Goal: Task Accomplishment & Management: Manage account settings

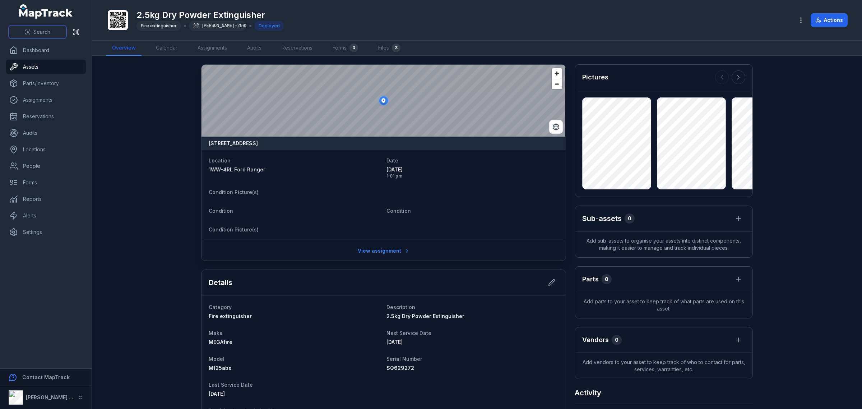
click at [42, 28] on button "Search" at bounding box center [38, 32] width 58 height 14
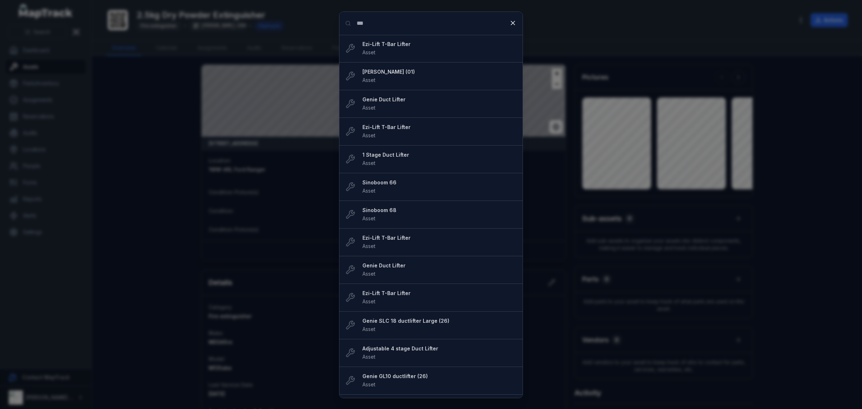
type input "***"
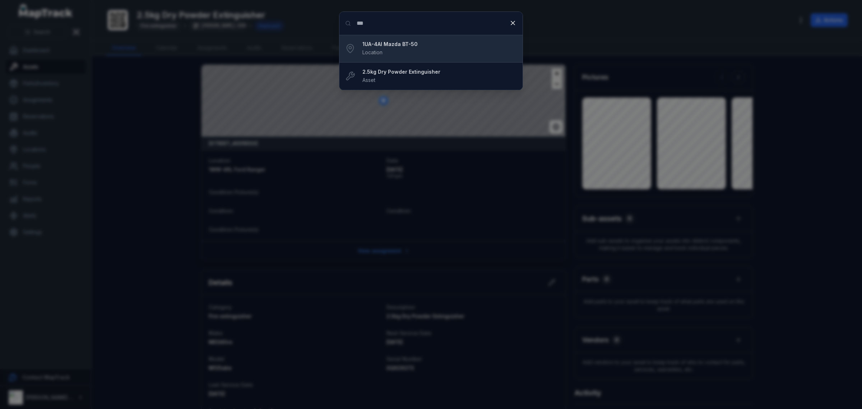
click at [426, 46] on strong "1UA-4AI Mazda BT-50" at bounding box center [439, 44] width 154 height 7
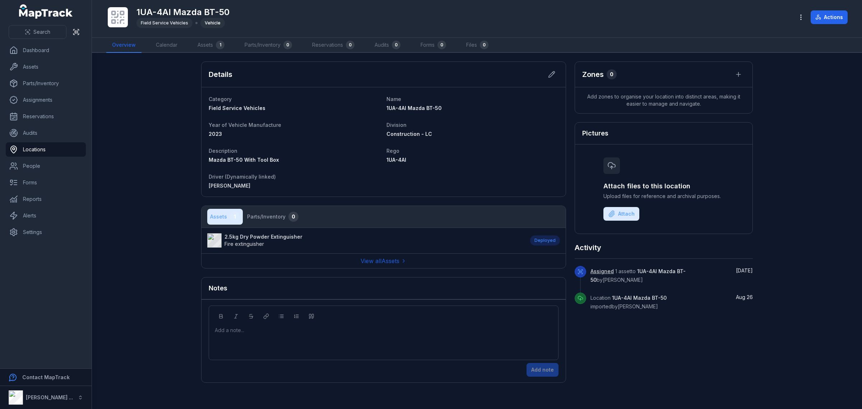
click at [261, 235] on strong "2.5kg Dry Powder Extinguisher" at bounding box center [263, 236] width 78 height 7
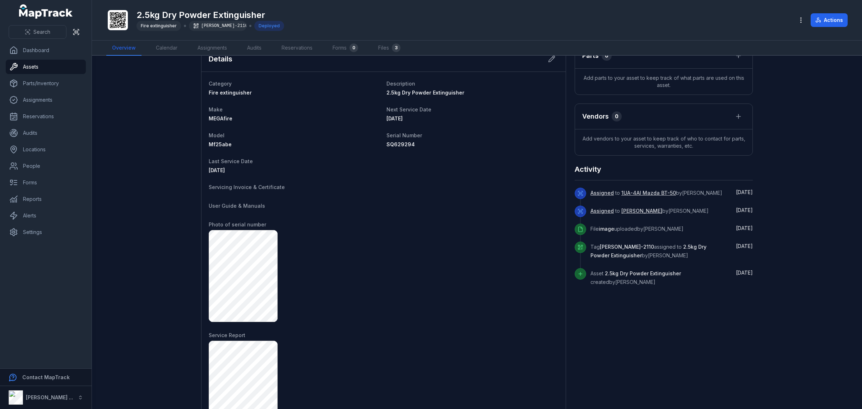
scroll to position [217, 0]
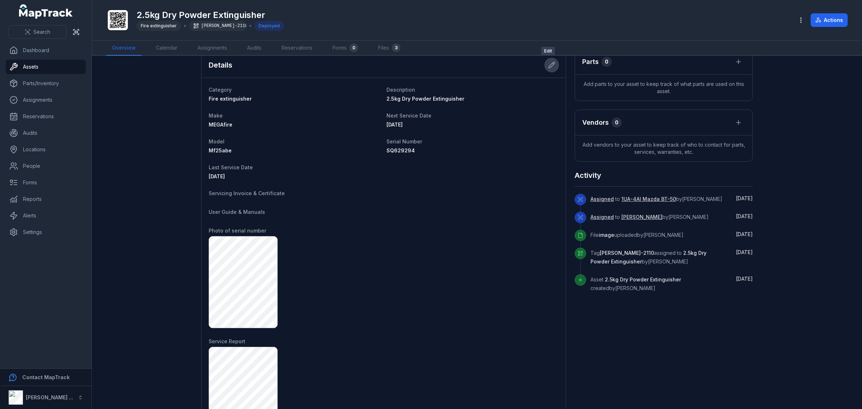
click at [545, 69] on button at bounding box center [552, 65] width 14 height 14
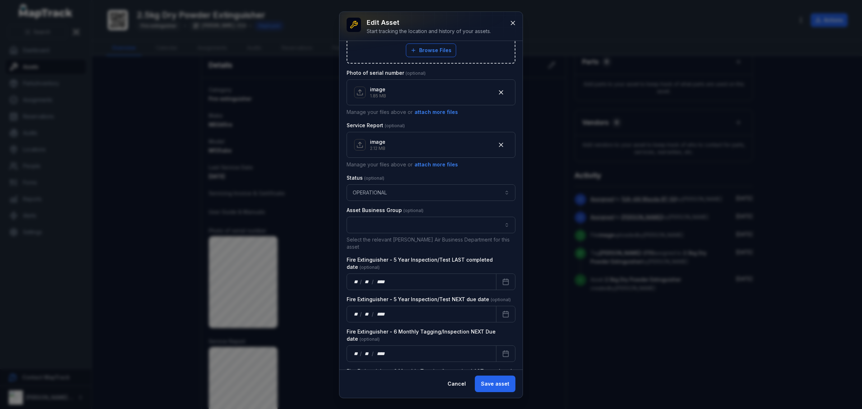
scroll to position [387, 0]
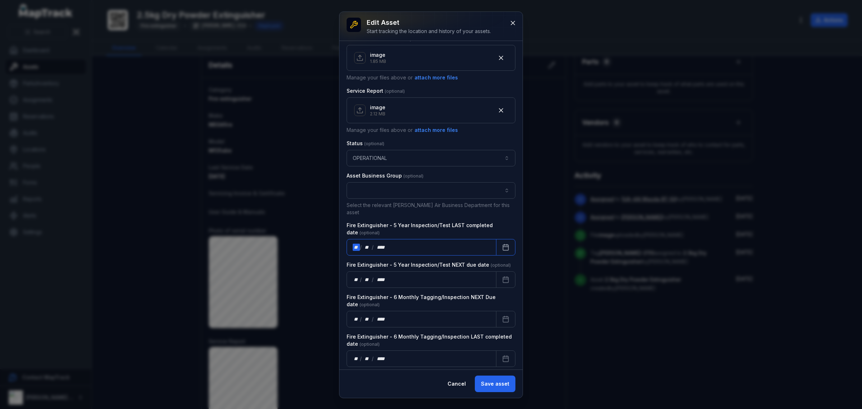
click at [417, 241] on div "** / ** / ****" at bounding box center [421, 247] width 150 height 17
click at [503, 240] on button "Calendar" at bounding box center [505, 247] width 19 height 17
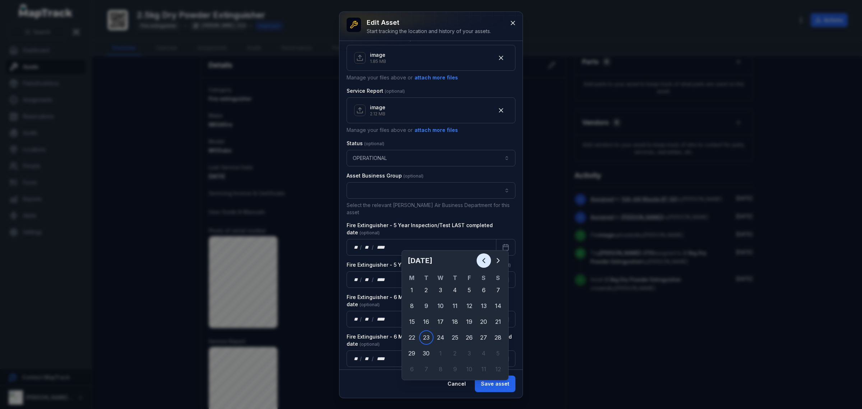
click at [485, 259] on icon "Previous" at bounding box center [483, 260] width 9 height 9
click at [484, 257] on icon "Previous" at bounding box center [483, 260] width 9 height 9
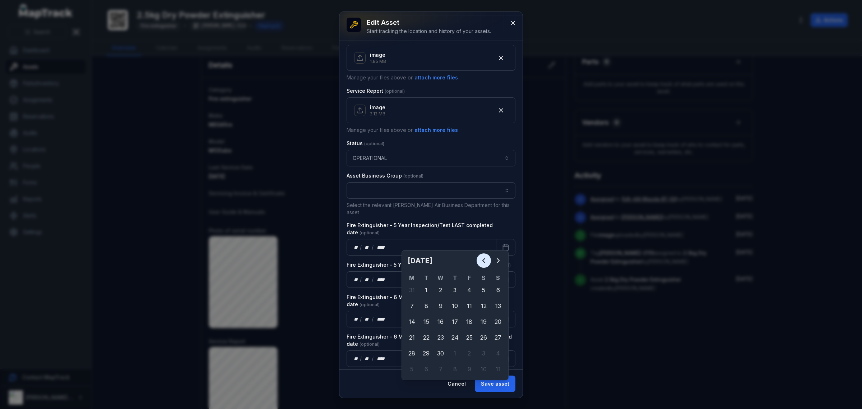
click at [484, 259] on icon "Previous" at bounding box center [483, 260] width 2 height 4
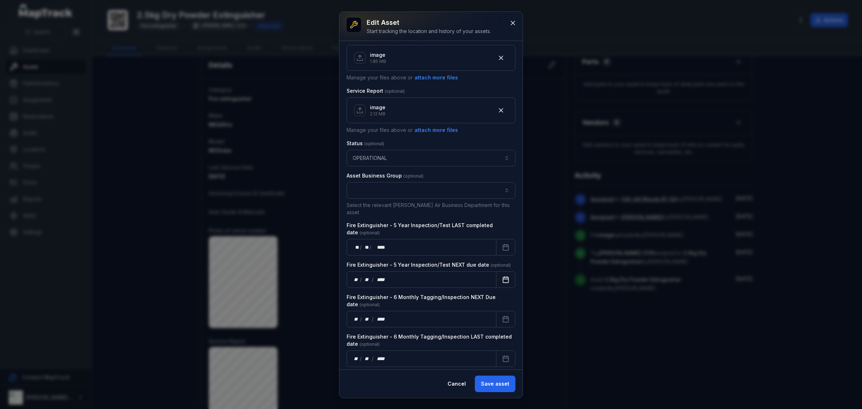
click at [496, 275] on button "Calendar" at bounding box center [505, 279] width 19 height 17
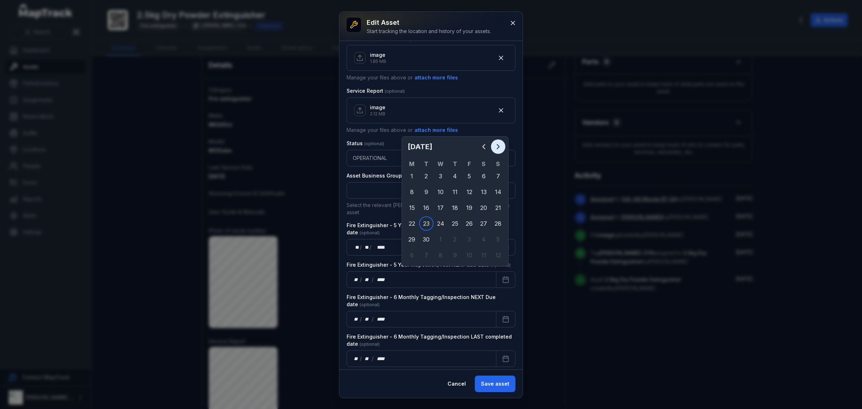
click at [501, 146] on icon "Next" at bounding box center [498, 146] width 9 height 9
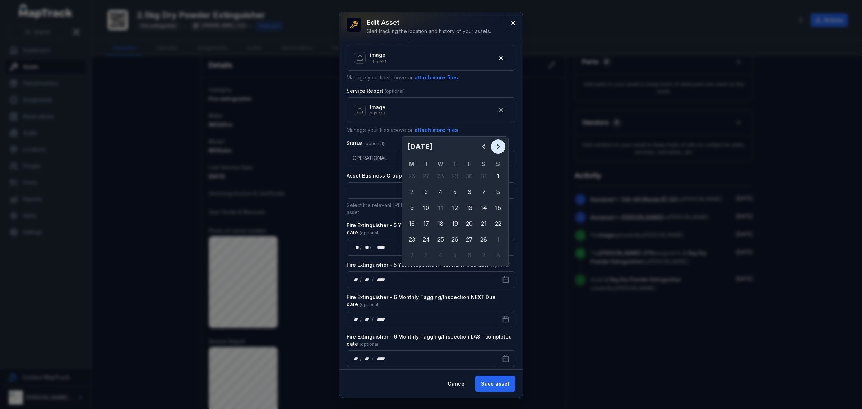
click at [501, 146] on icon "Next" at bounding box center [498, 146] width 9 height 9
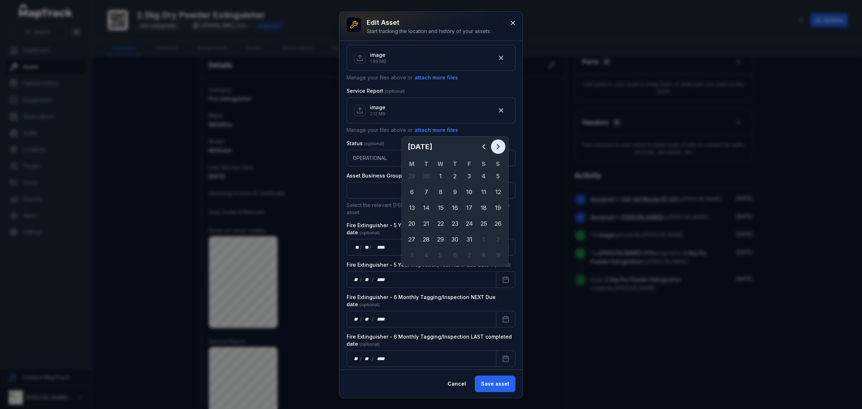
click at [501, 146] on icon "Next" at bounding box center [498, 146] width 9 height 9
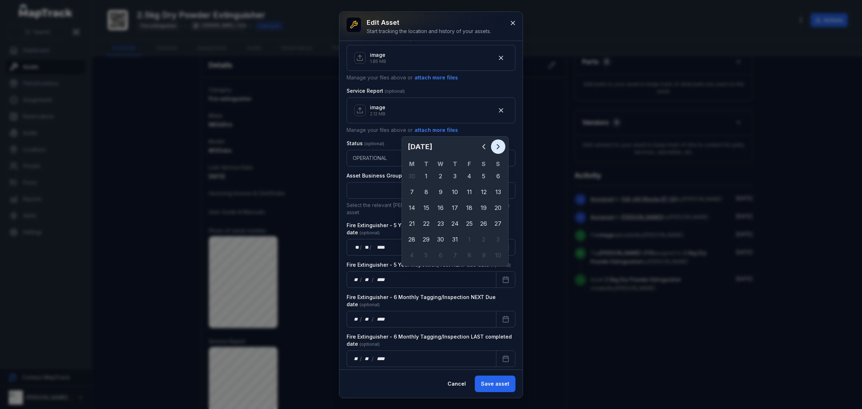
click at [501, 146] on icon "Next" at bounding box center [498, 146] width 9 height 9
click at [500, 146] on icon "Next" at bounding box center [498, 146] width 9 height 9
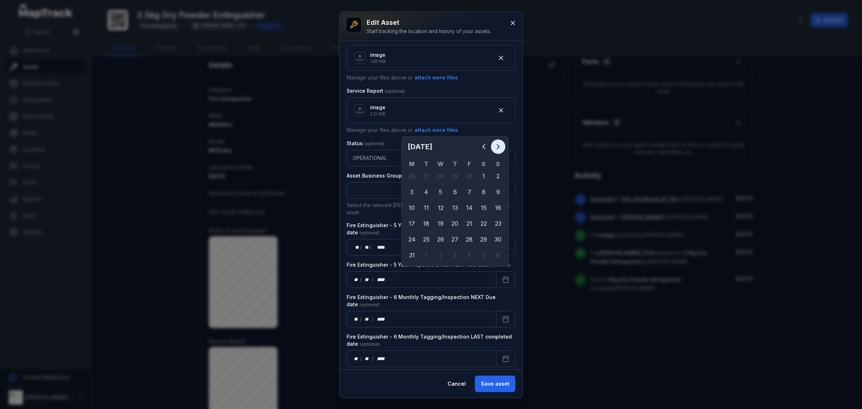
click at [500, 146] on icon "Next" at bounding box center [498, 146] width 9 height 9
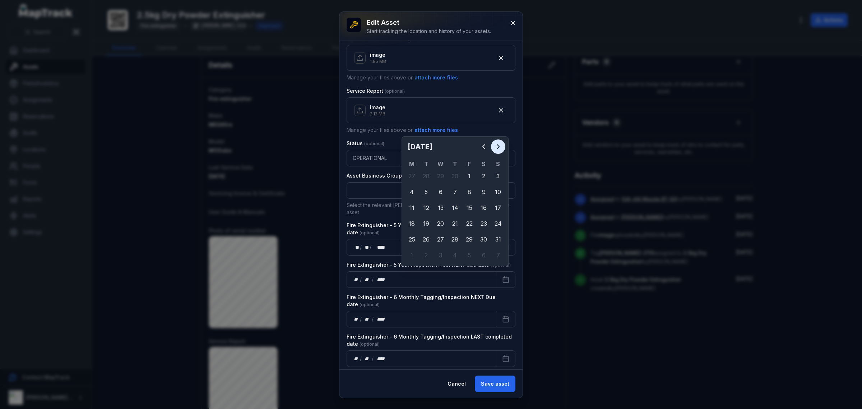
click at [500, 146] on icon "Next" at bounding box center [498, 146] width 9 height 9
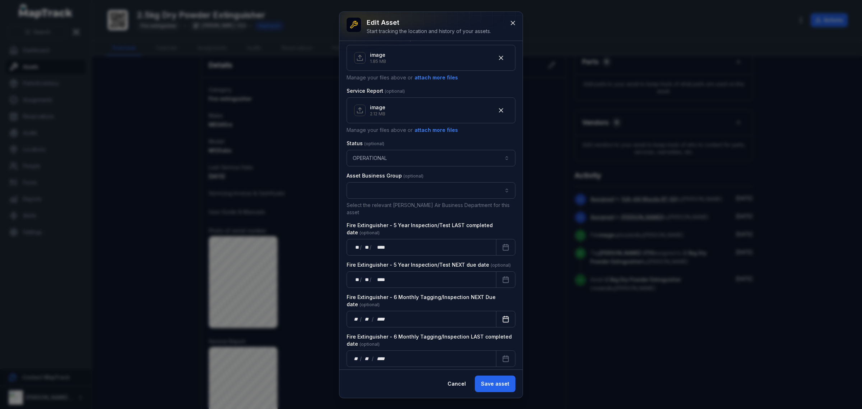
click at [501, 311] on button "Calendar" at bounding box center [505, 319] width 19 height 17
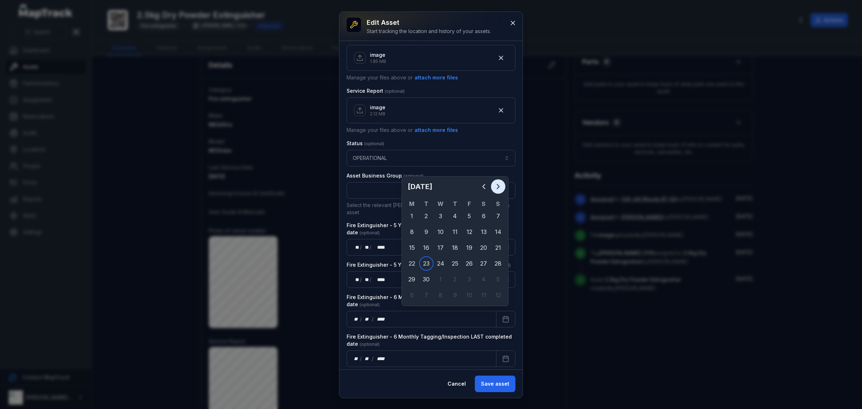
click at [503, 187] on button "Next" at bounding box center [498, 186] width 14 height 14
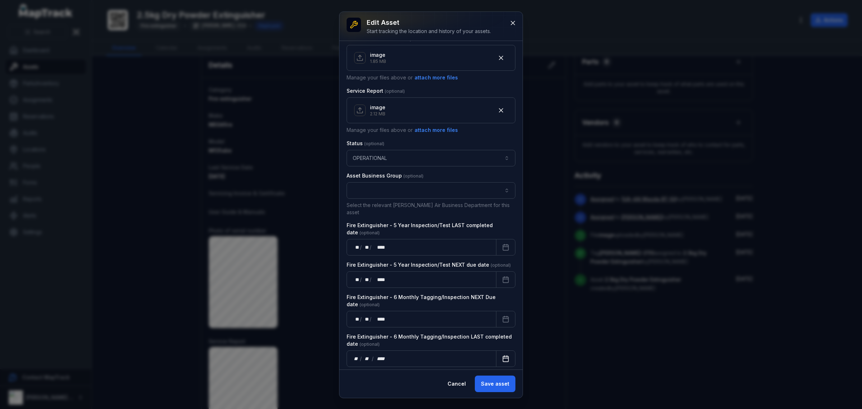
click at [502, 355] on icon "Calendar" at bounding box center [505, 358] width 7 height 7
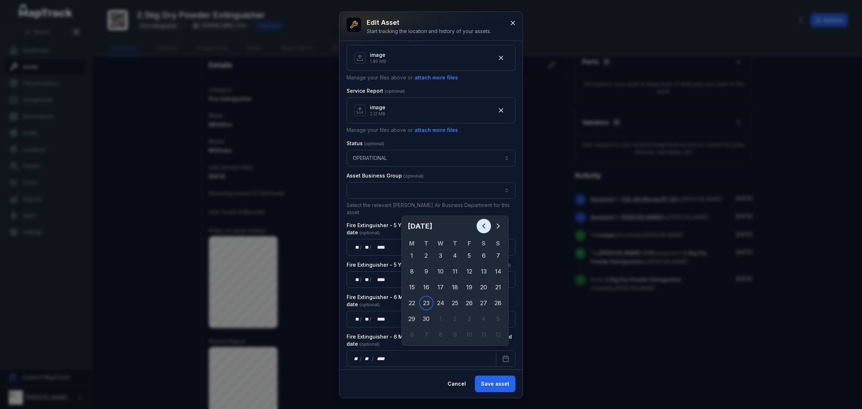
click at [481, 225] on icon "Previous" at bounding box center [483, 225] width 9 height 9
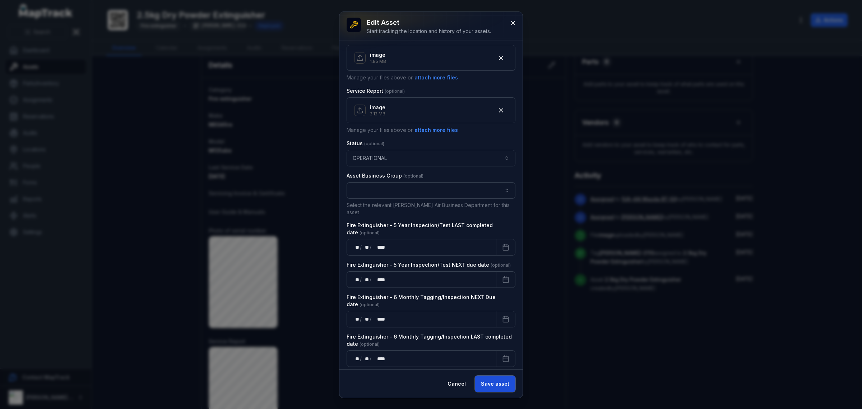
click at [497, 387] on button "Save asset" at bounding box center [495, 383] width 41 height 17
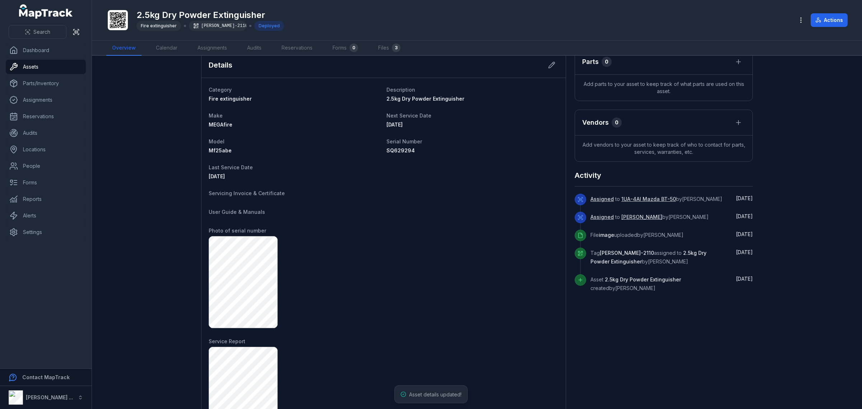
click at [350, 274] on div at bounding box center [384, 282] width 350 height 92
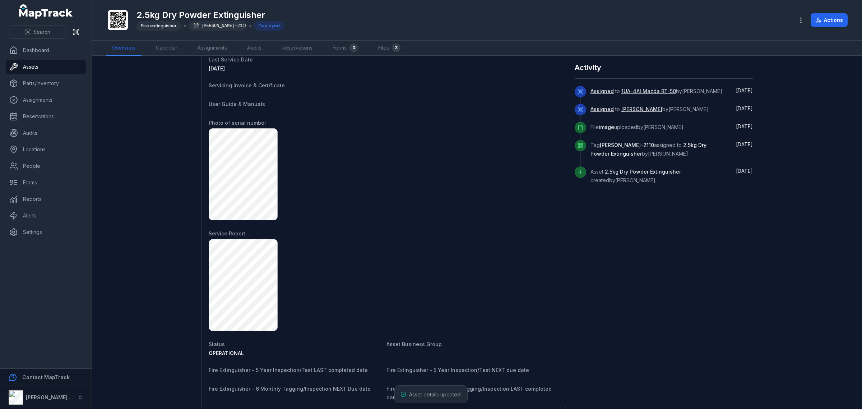
scroll to position [352, 0]
